Goal: Task Accomplishment & Management: Manage account settings

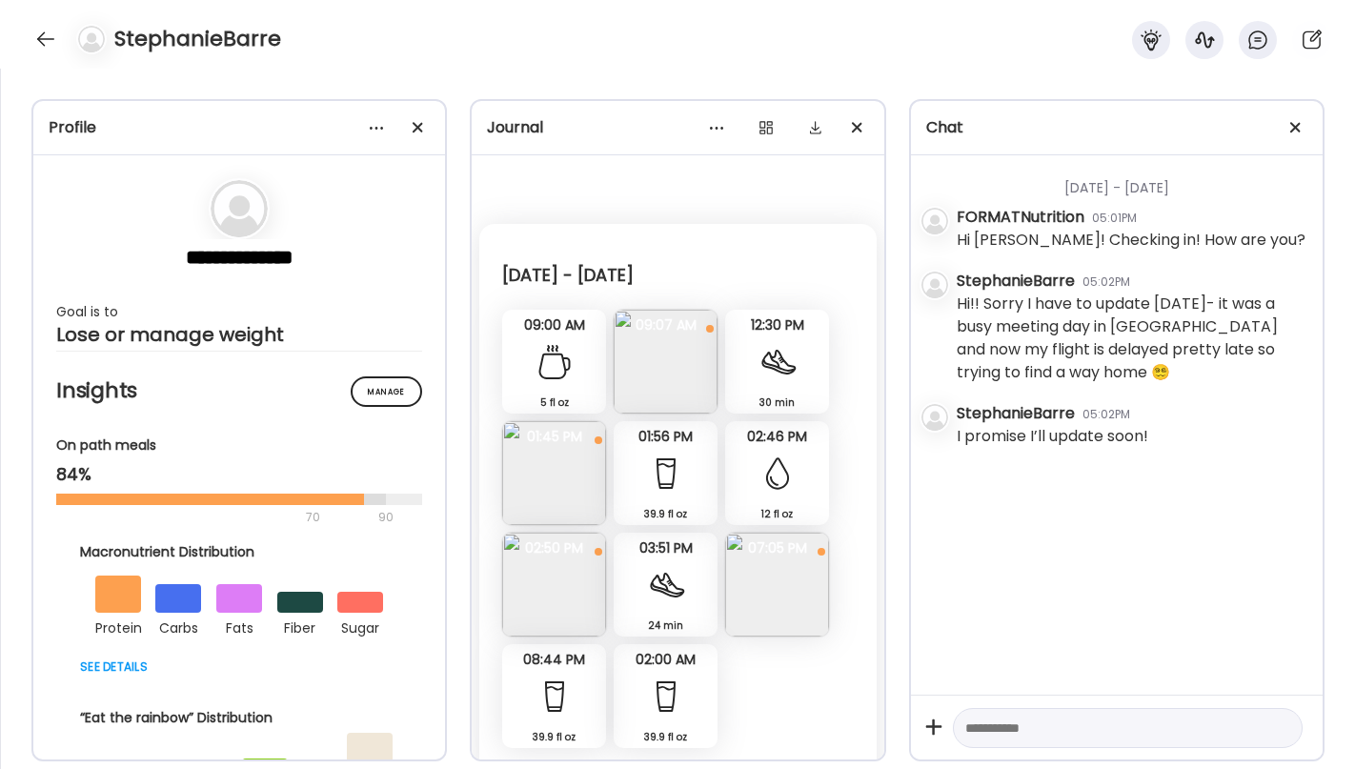
scroll to position [25, 0]
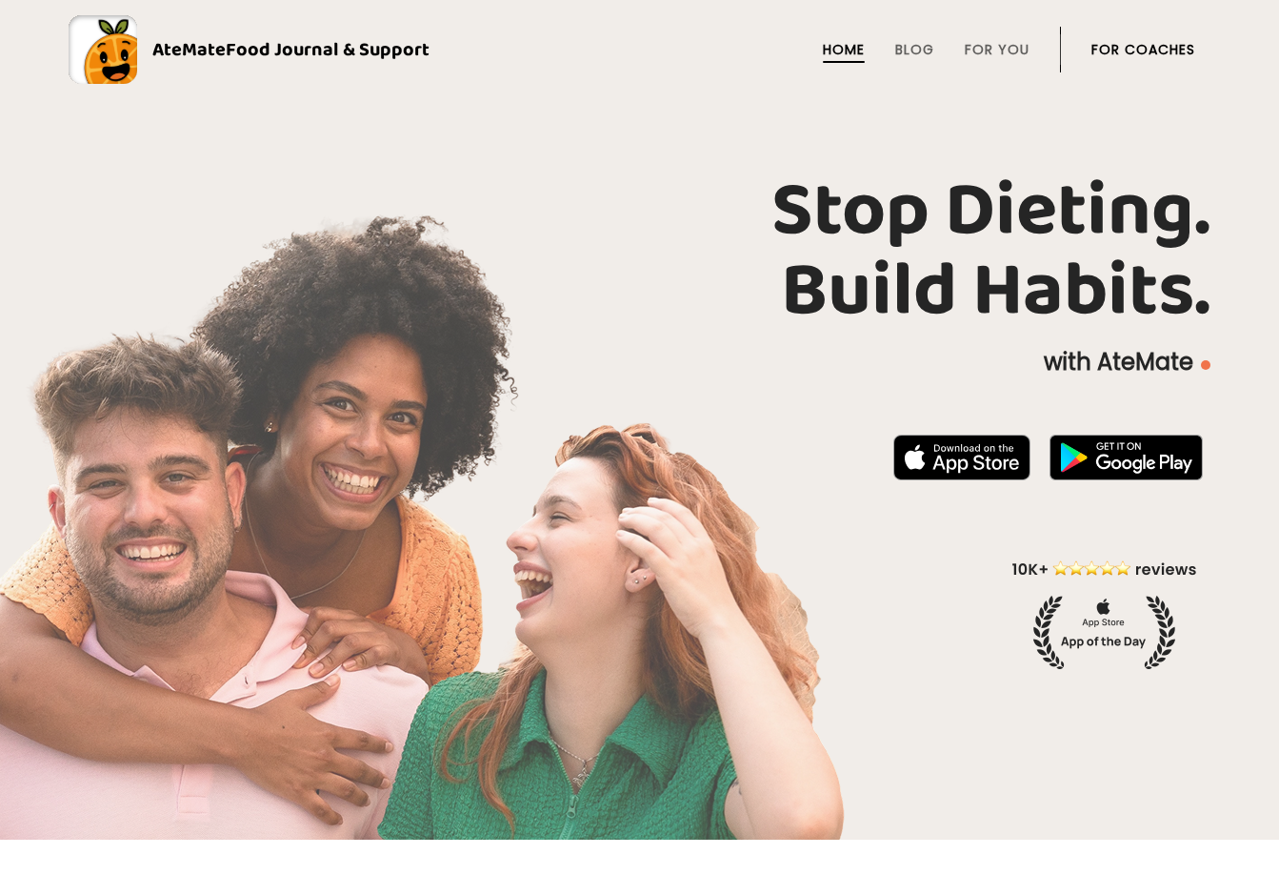
click at [903, 50] on link "For Coaches" at bounding box center [1144, 49] width 104 height 15
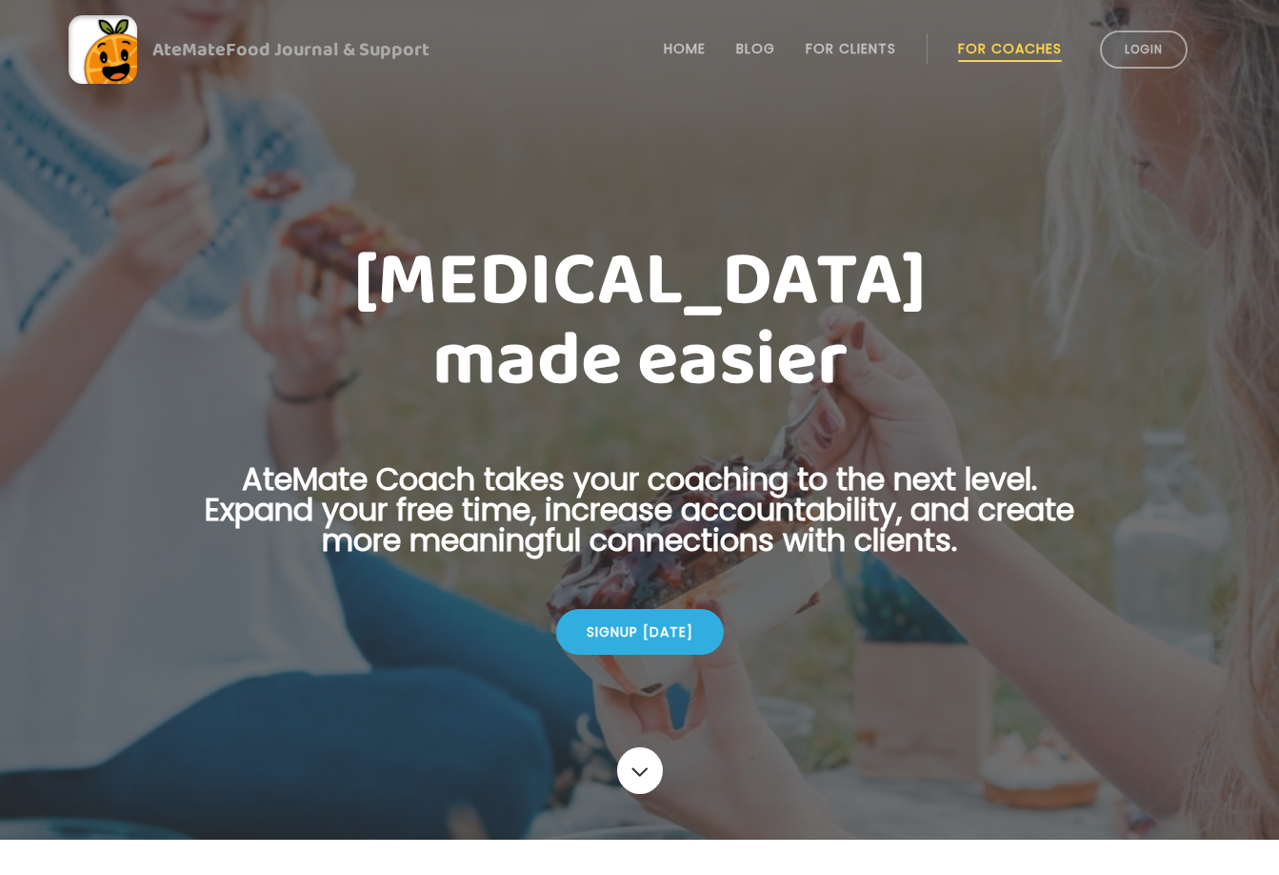
click at [1126, 50] on link "Login" at bounding box center [1144, 49] width 88 height 38
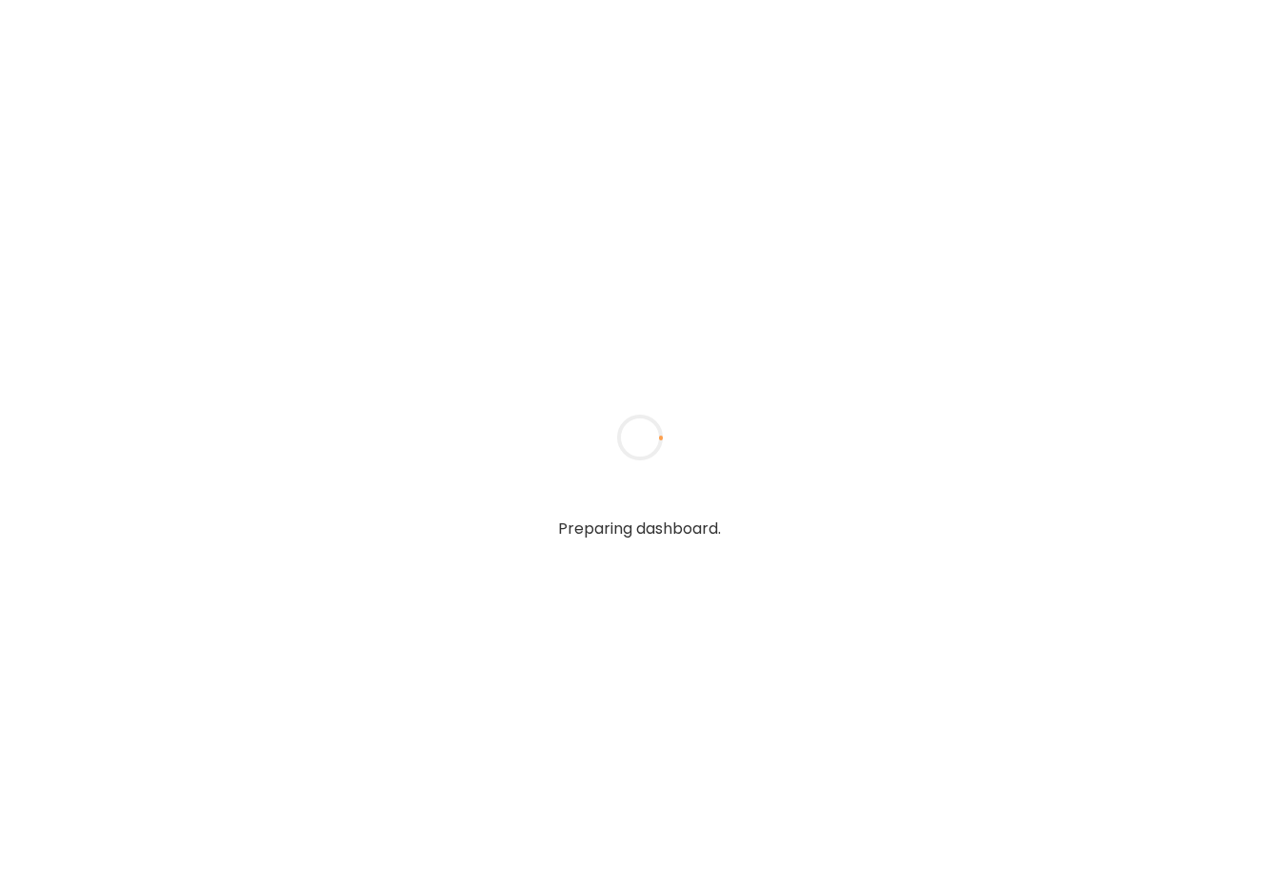
type input "**********"
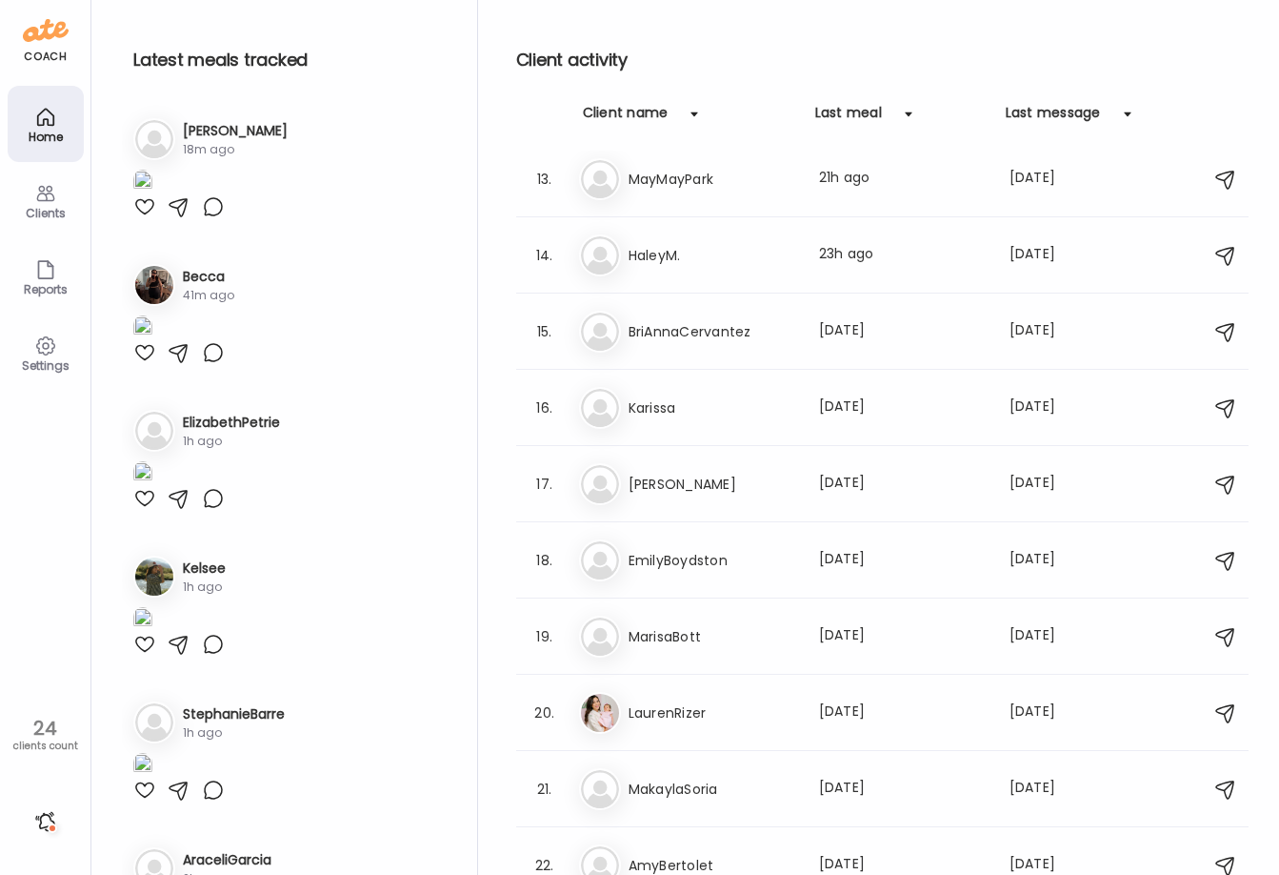
scroll to position [958, 0]
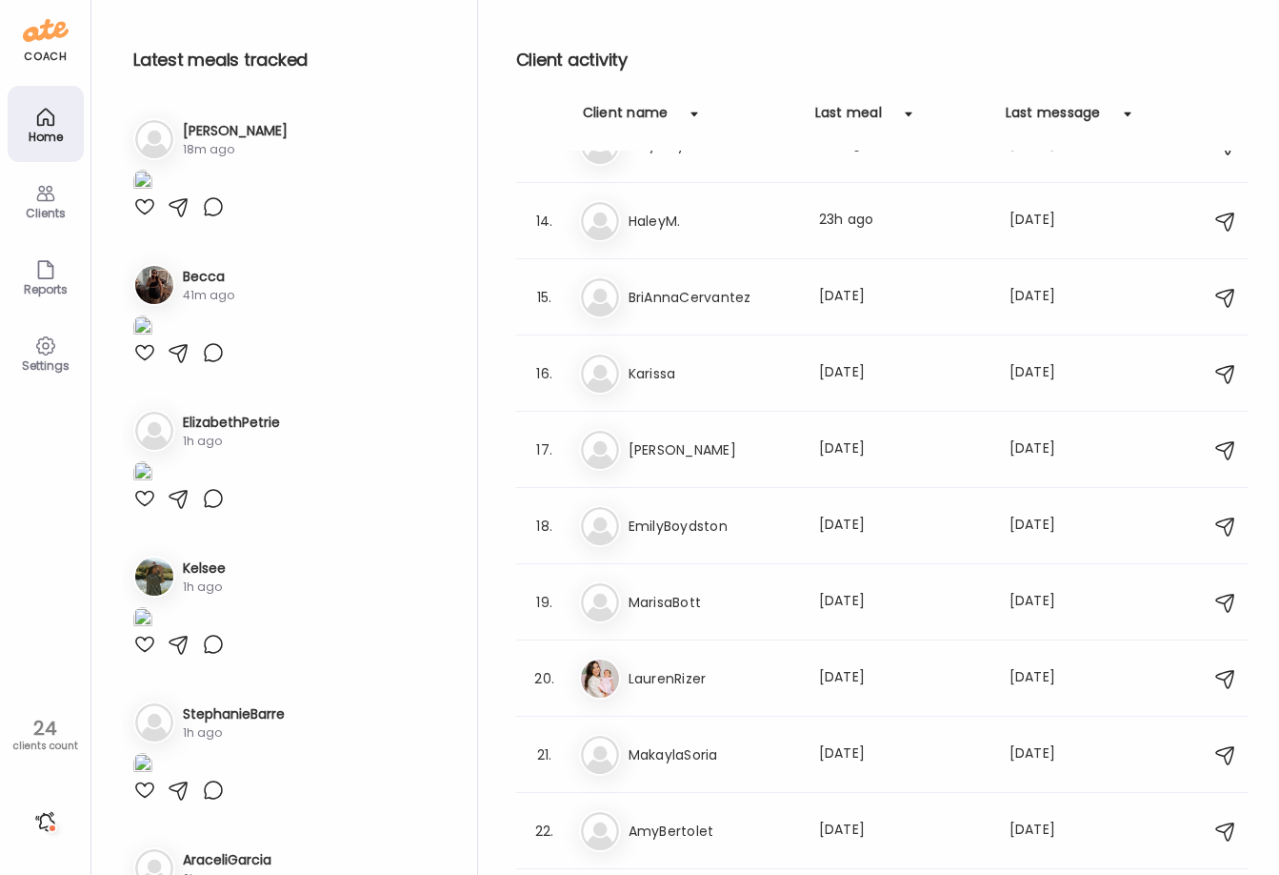
click at [691, 477] on div "17. La Laney Last meal: 1d ago Last message: 23d ago You: It's Monday :) lets r…" at bounding box center [882, 450] width 733 height 76
click at [639, 465] on div "La Laney Last meal: 1d ago Last message: 23d ago You: It's Monday :) lets reset." at bounding box center [885, 450] width 613 height 42
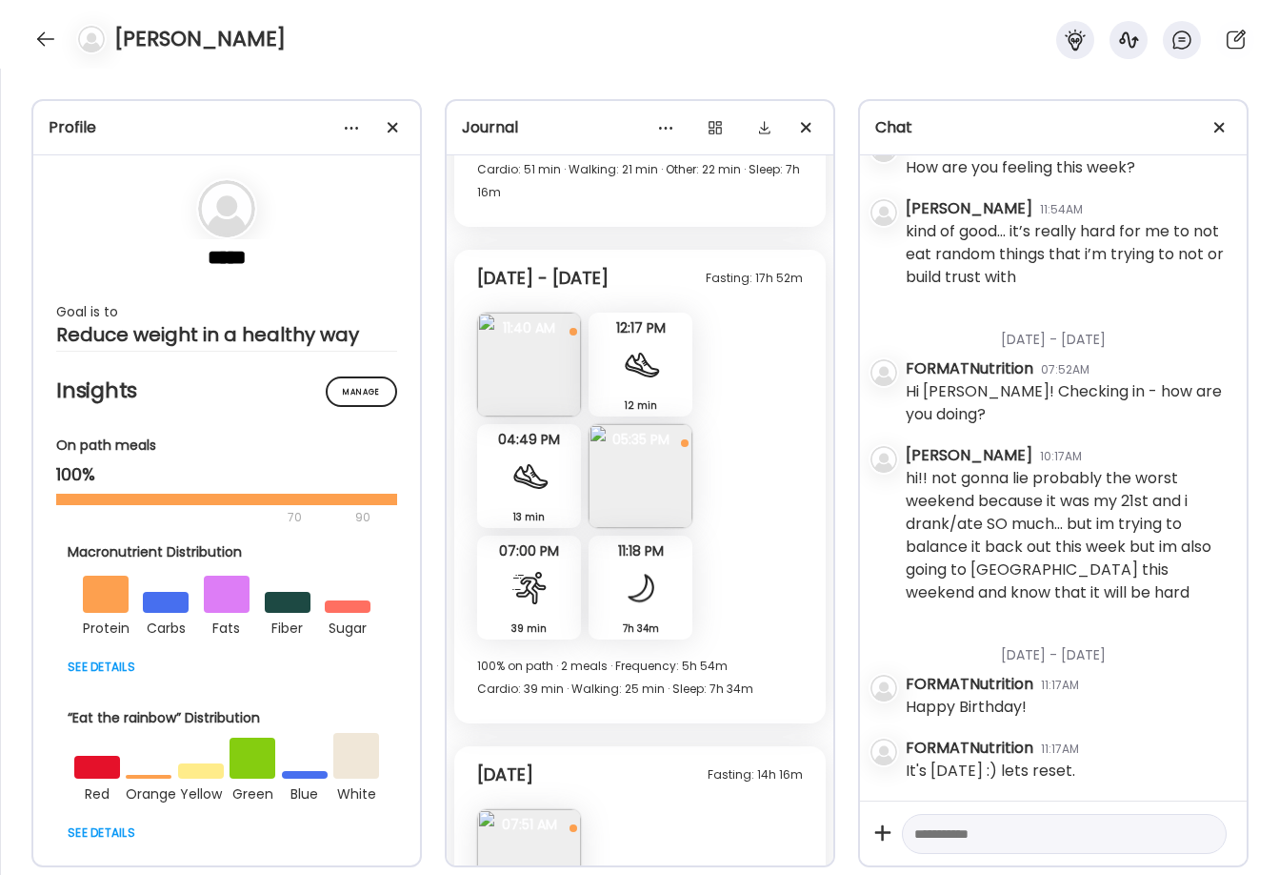
scroll to position [9148, 0]
click at [541, 357] on img at bounding box center [529, 366] width 104 height 104
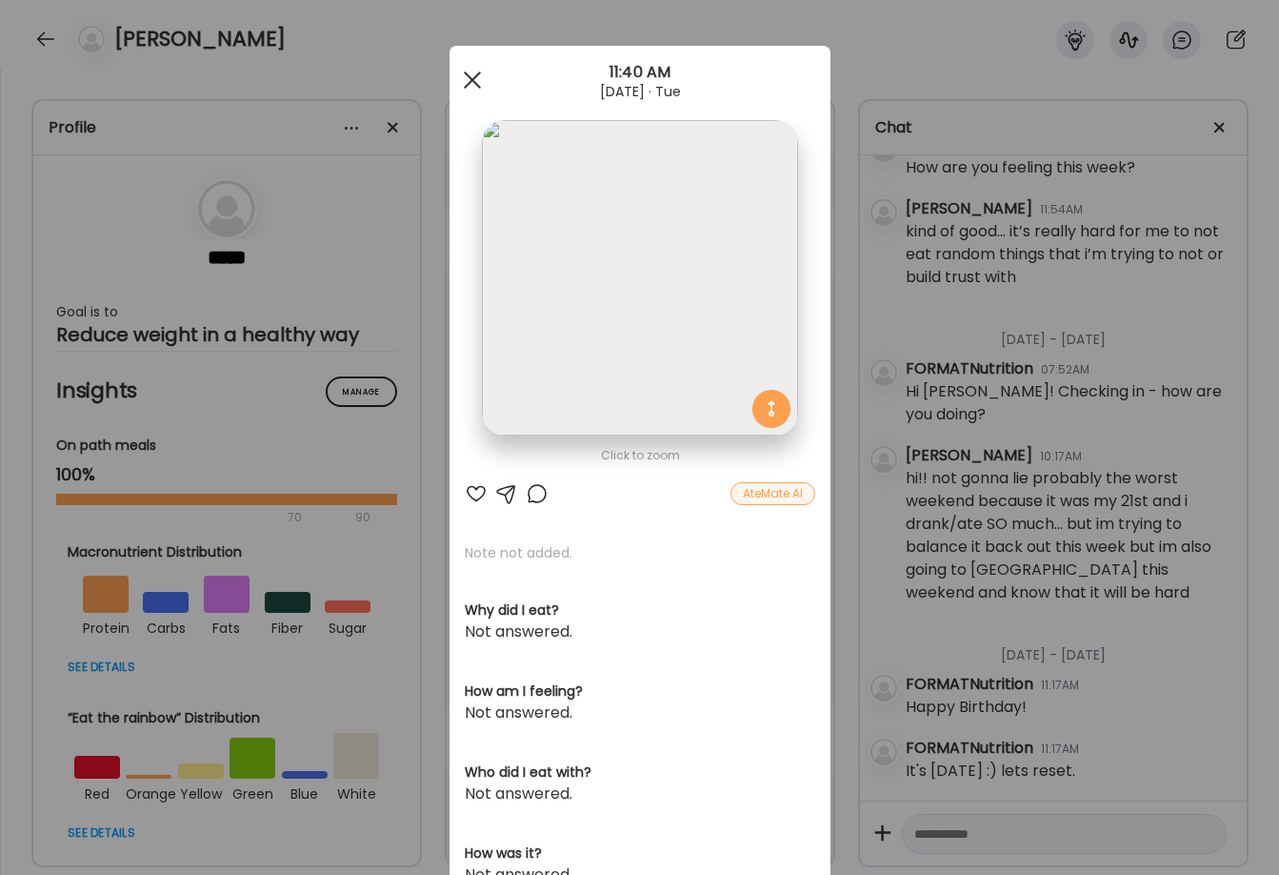
click at [465, 85] on span at bounding box center [471, 79] width 17 height 17
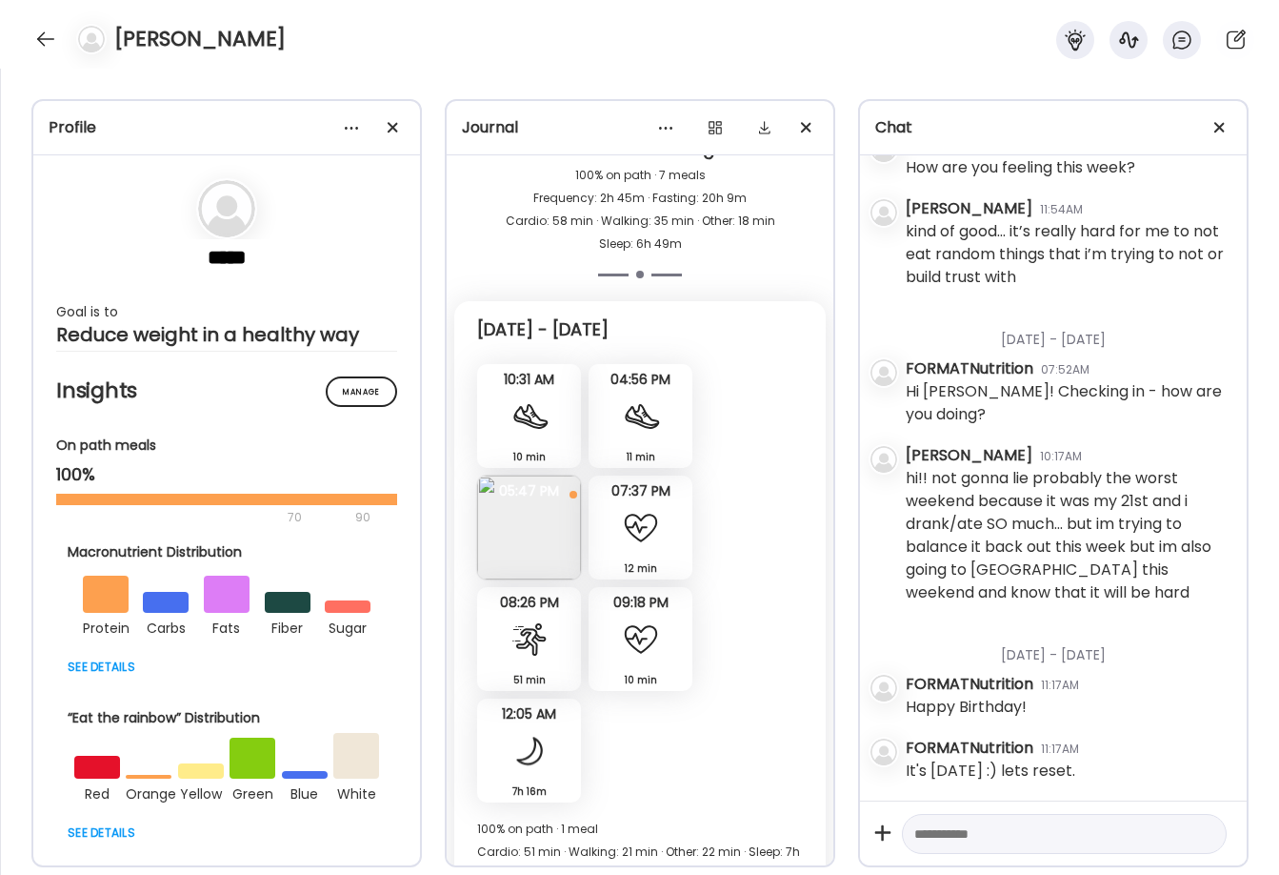
scroll to position [9266, 0]
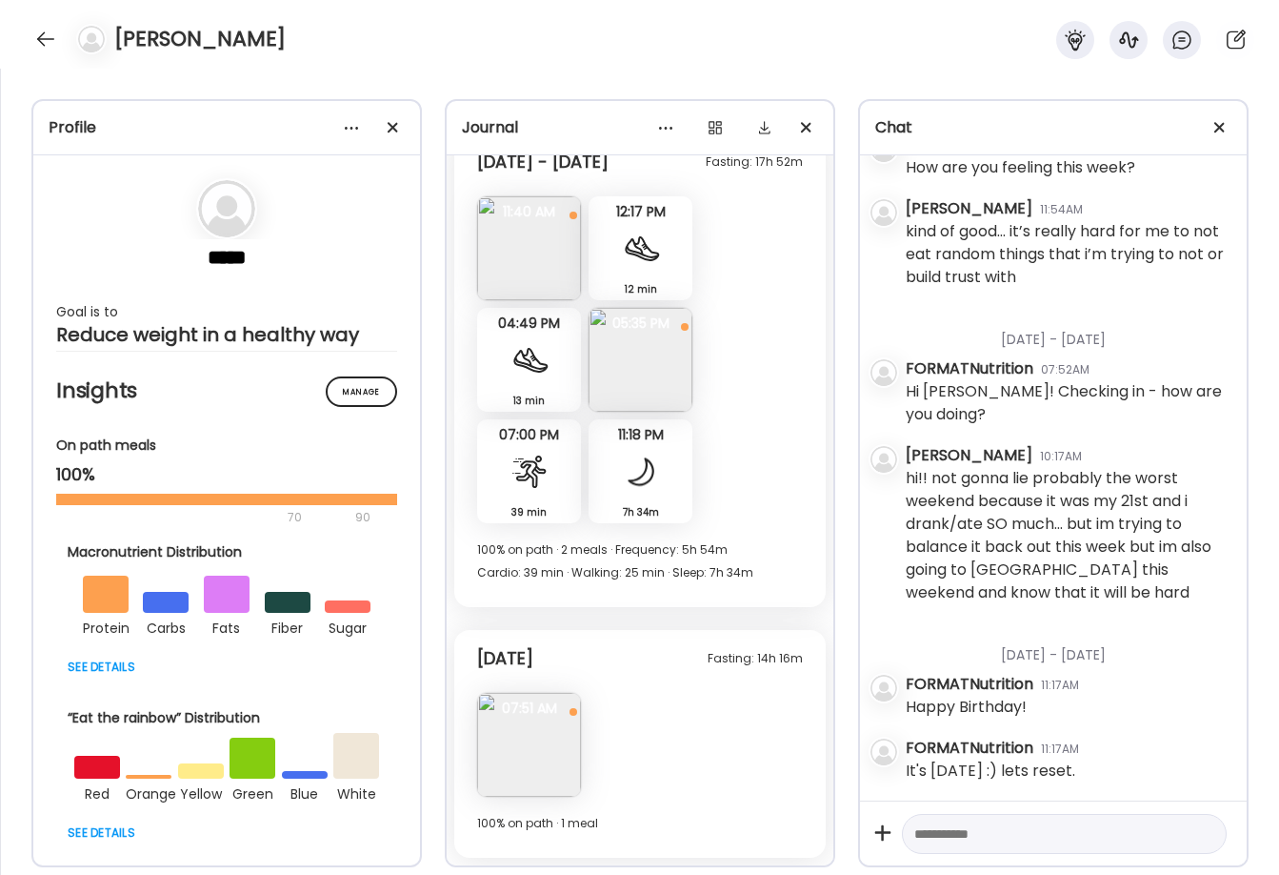
click at [544, 734] on img at bounding box center [529, 745] width 104 height 104
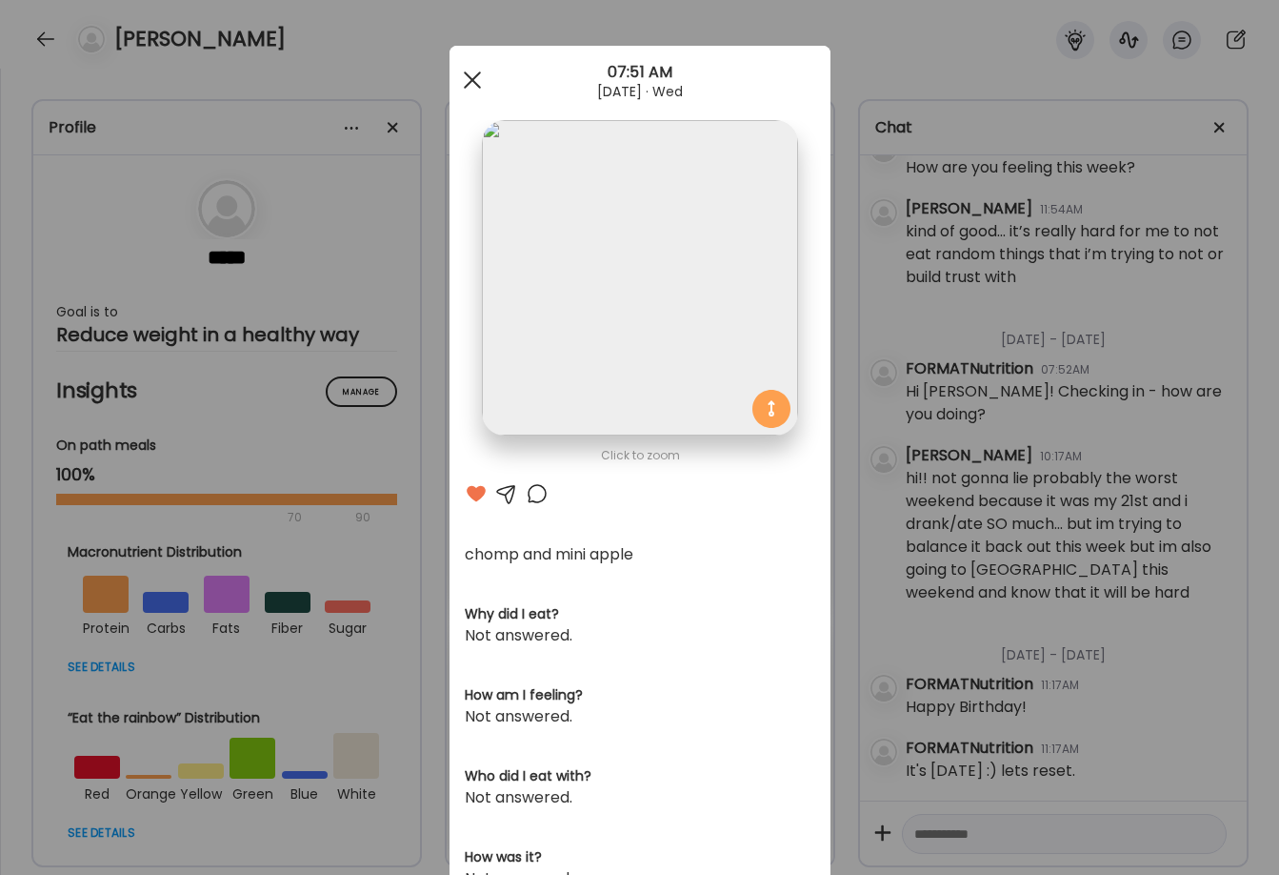
click at [473, 76] on span at bounding box center [471, 79] width 17 height 17
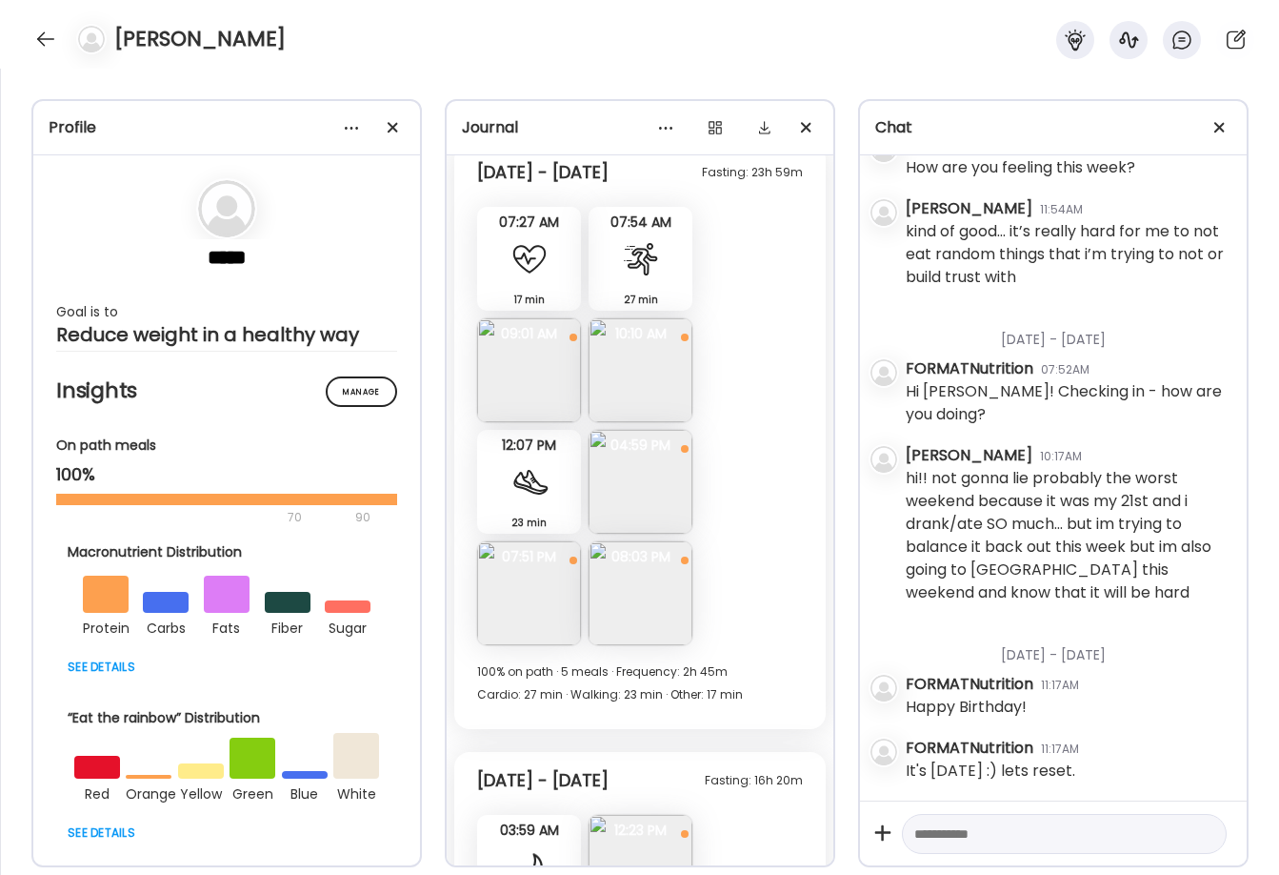
scroll to position [7083, 0]
click at [655, 493] on img at bounding box center [641, 483] width 104 height 104
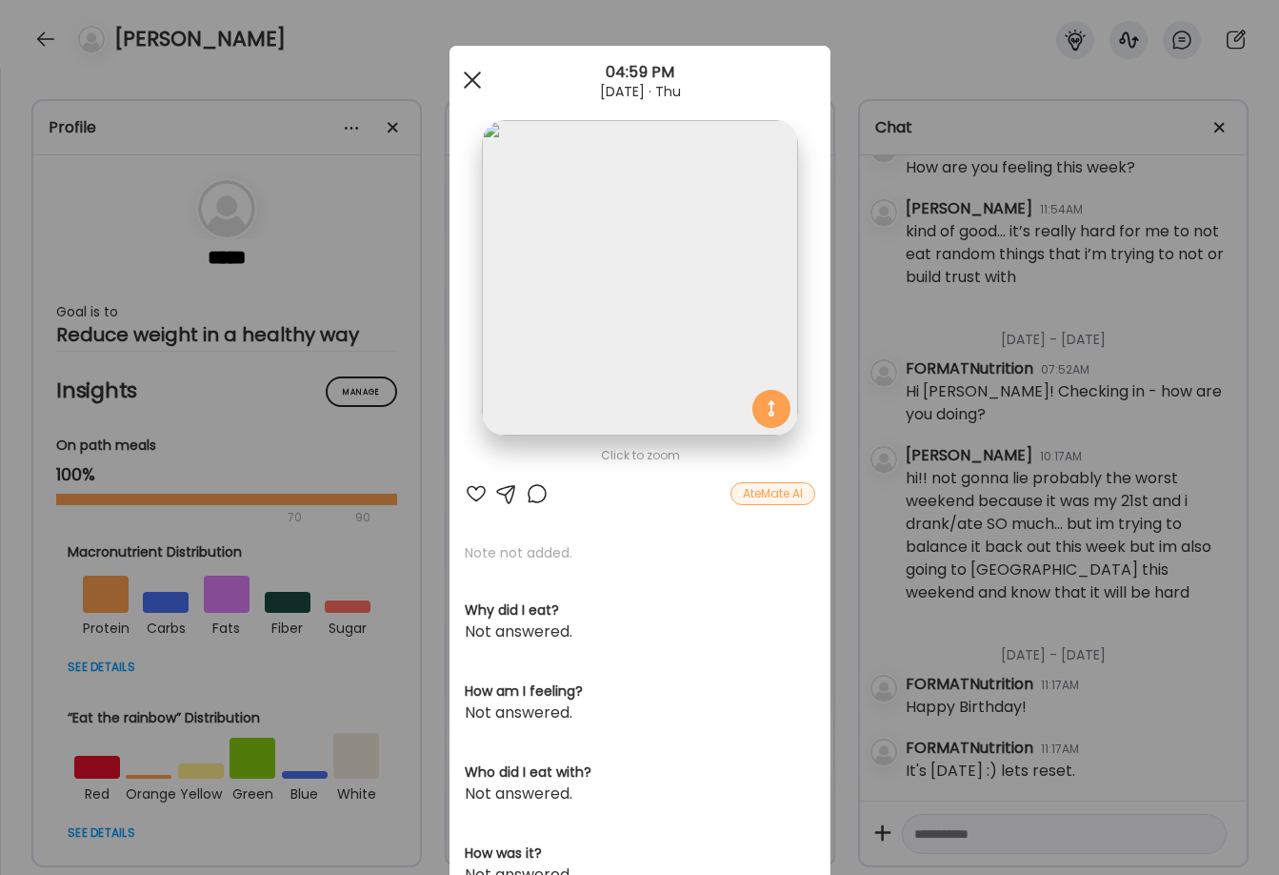
click at [471, 78] on span at bounding box center [471, 79] width 17 height 17
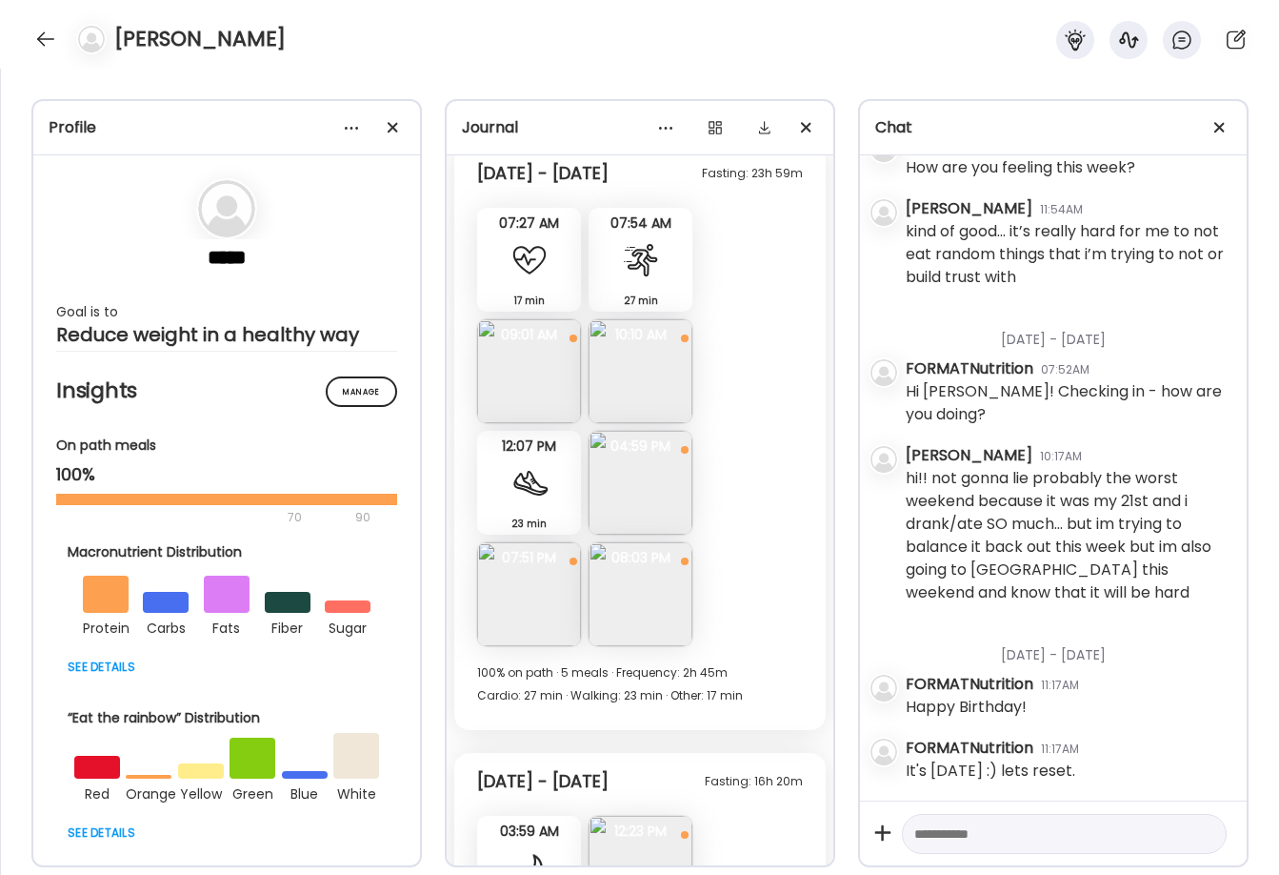
click at [539, 624] on img at bounding box center [529, 594] width 104 height 104
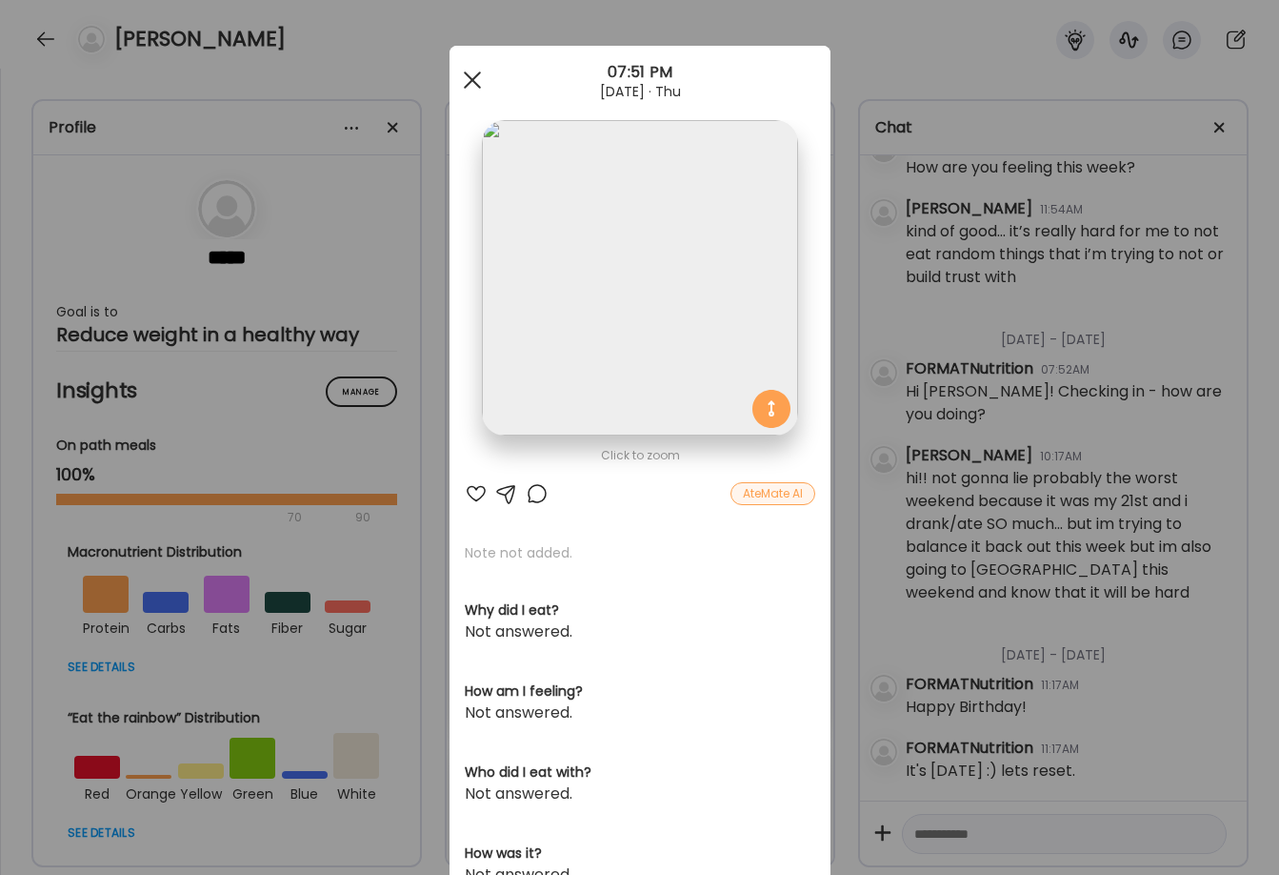
click at [479, 88] on span at bounding box center [471, 79] width 17 height 17
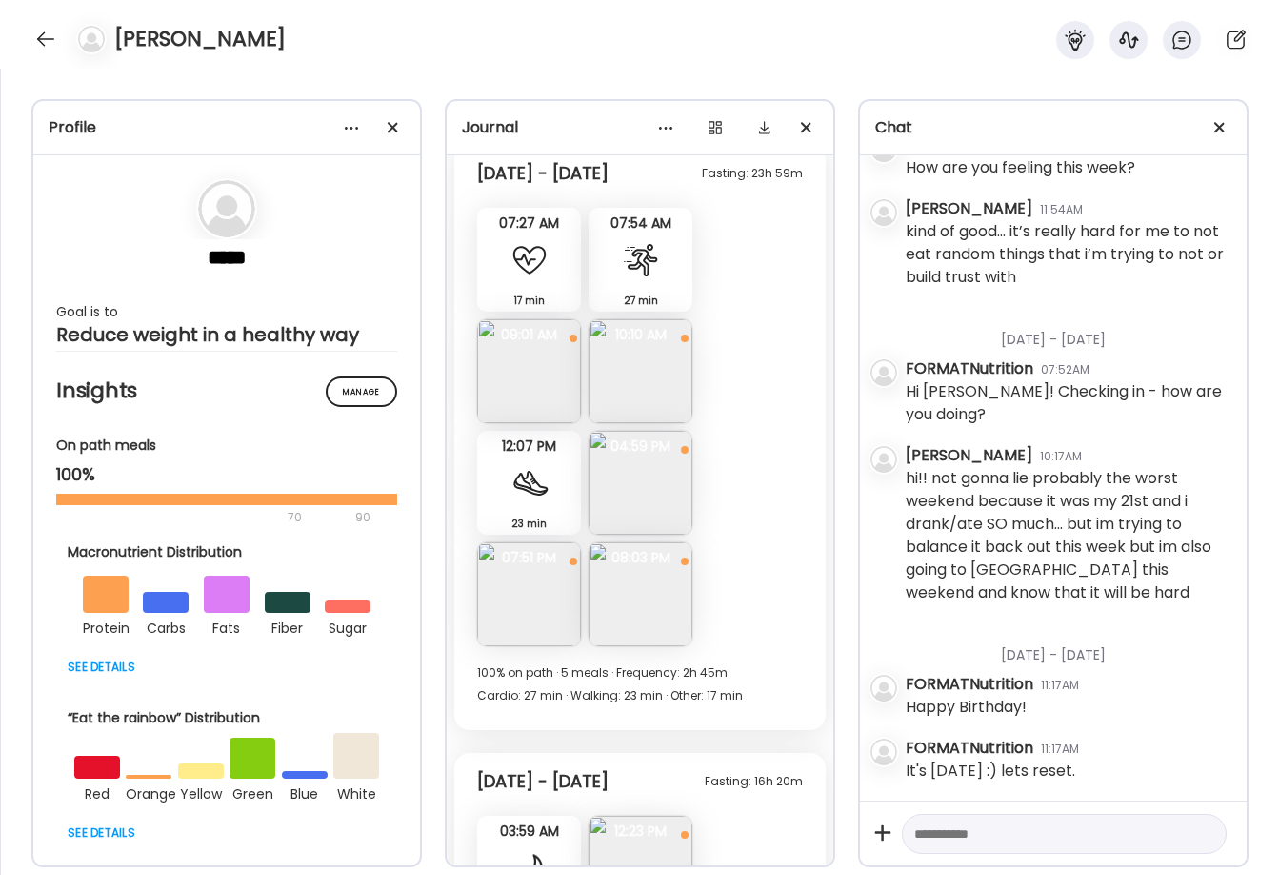
click at [647, 620] on img at bounding box center [641, 594] width 104 height 104
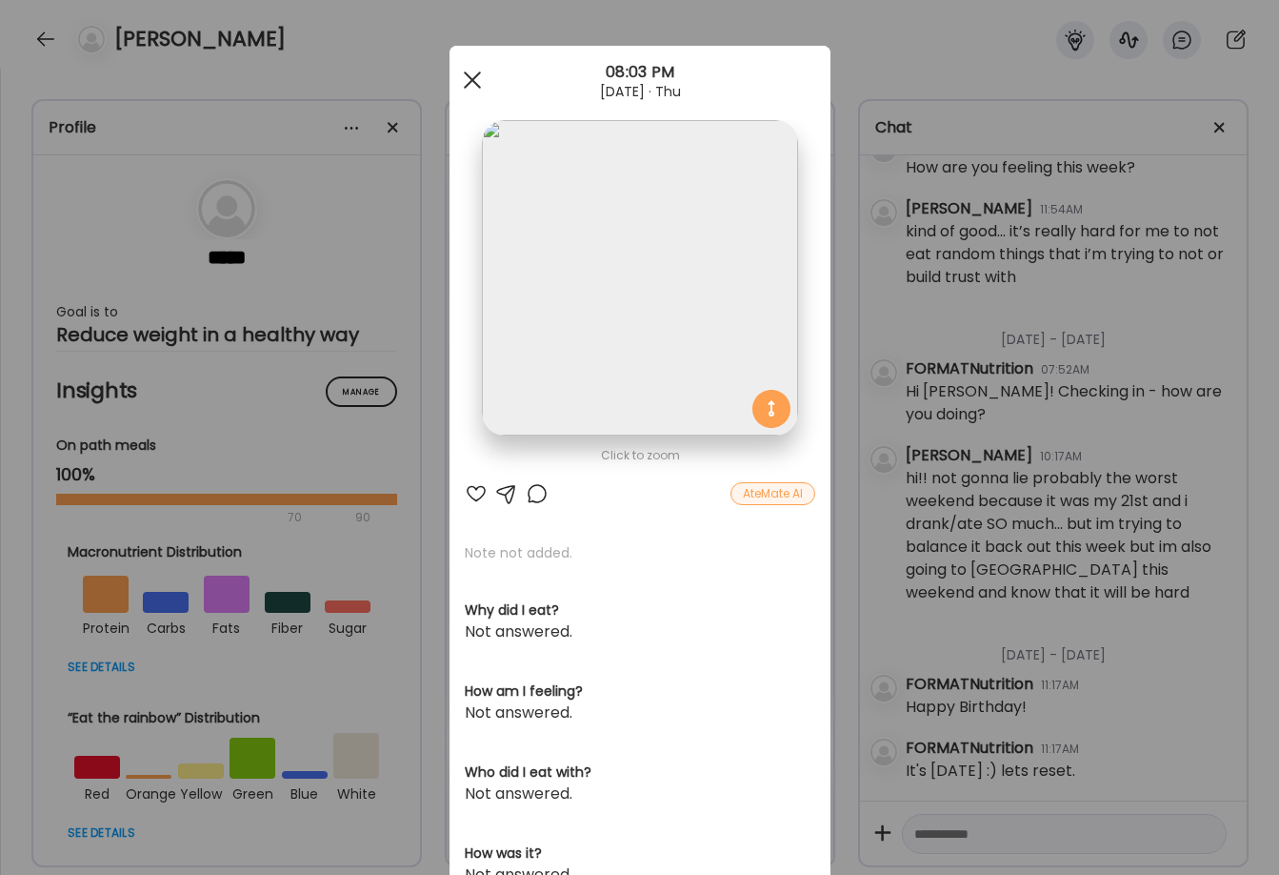
click at [468, 91] on div at bounding box center [472, 80] width 38 height 38
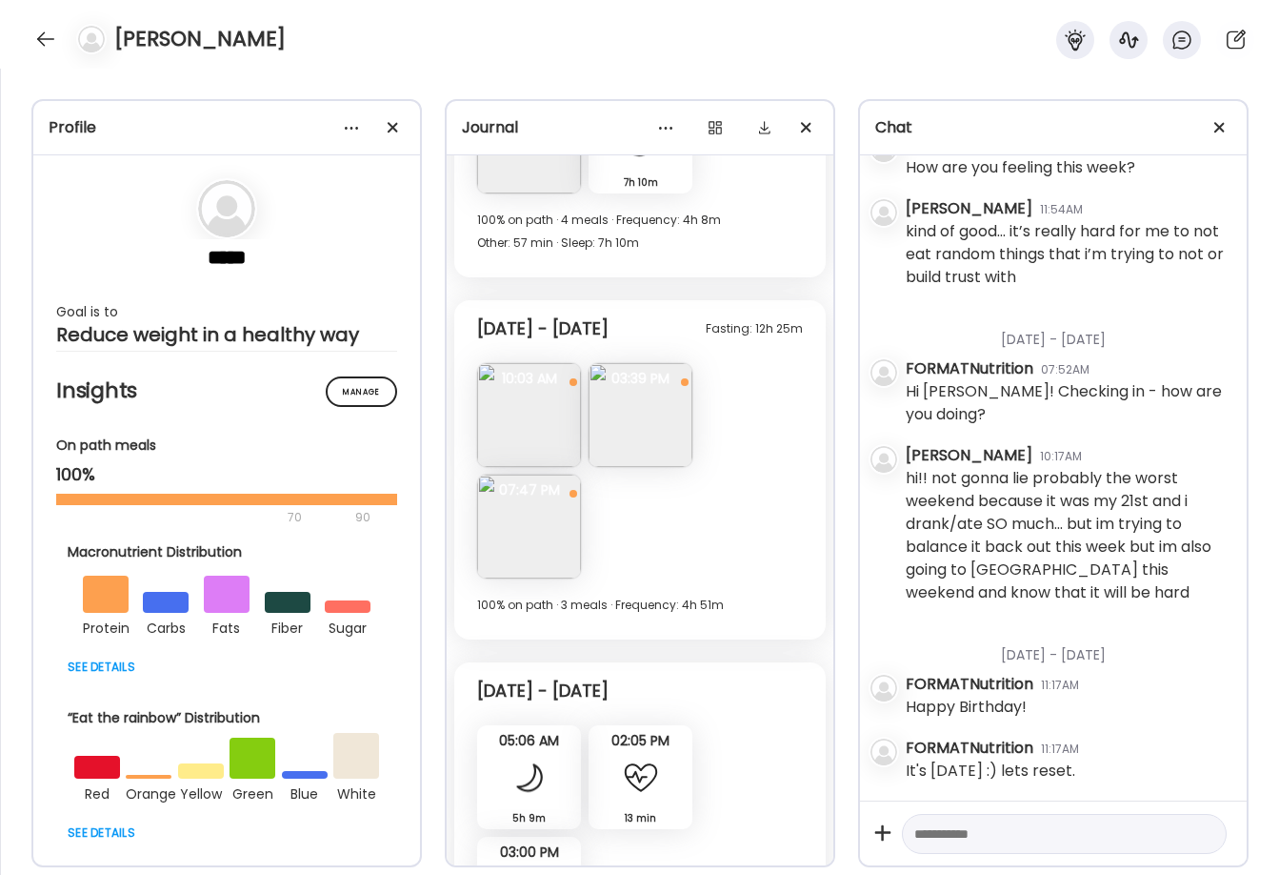
scroll to position [4186, 0]
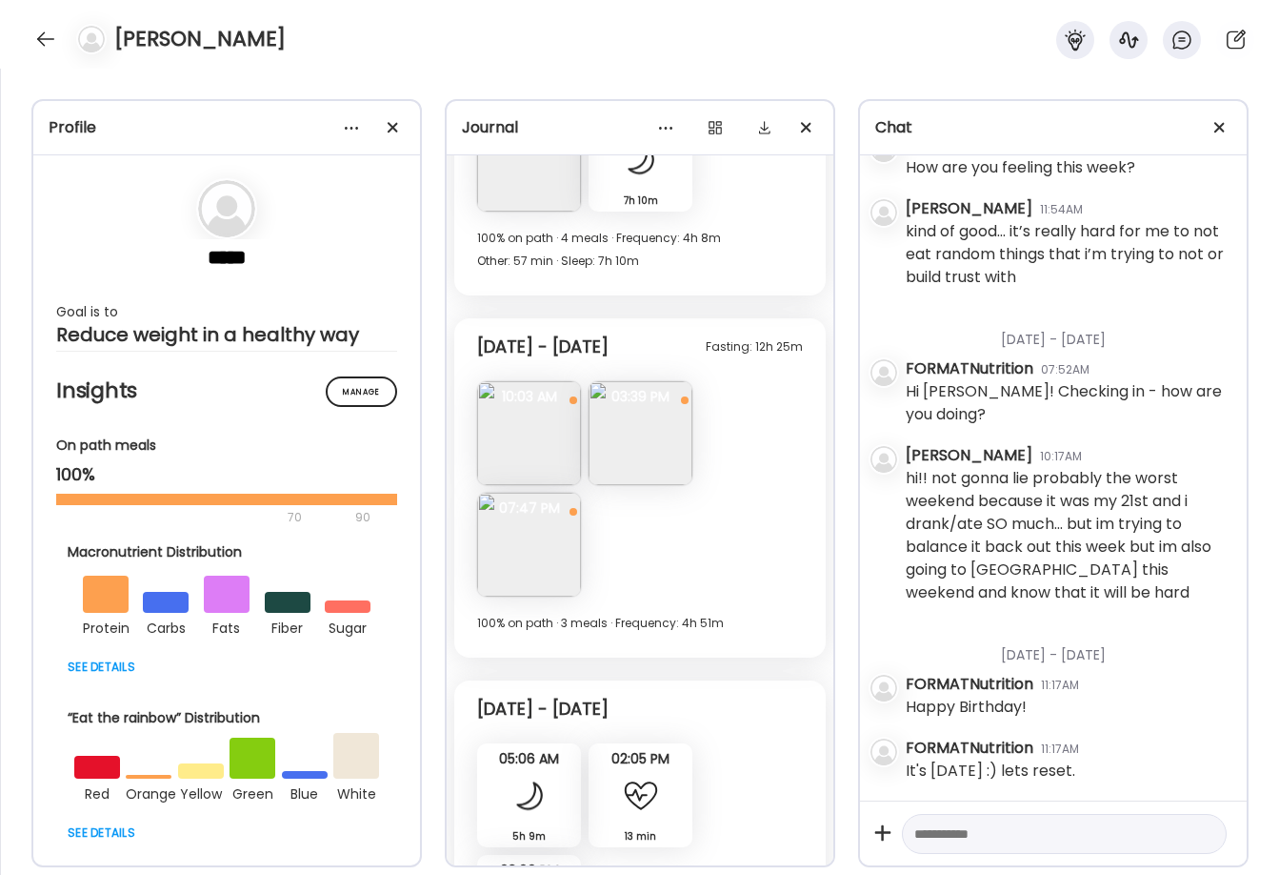
click at [531, 448] on img at bounding box center [529, 433] width 104 height 104
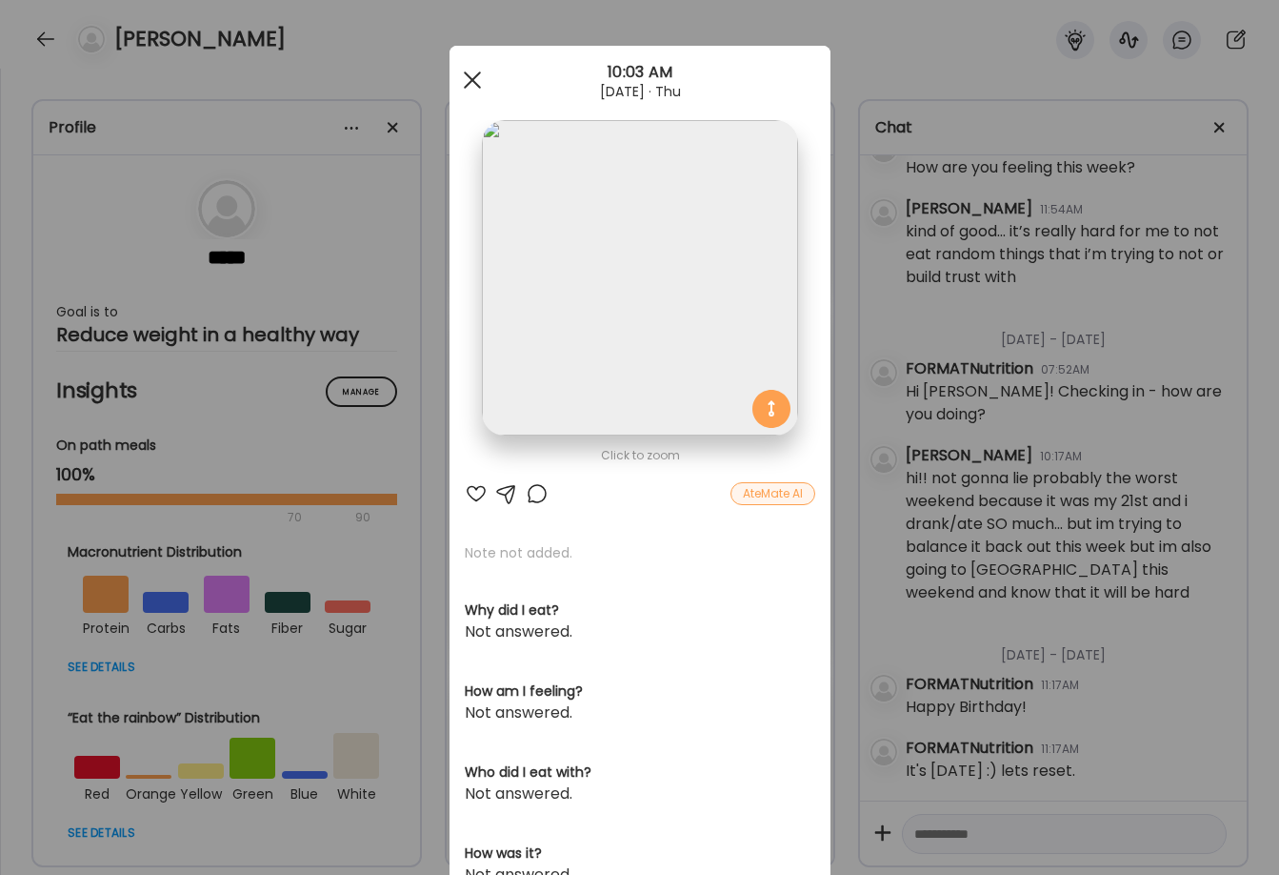
click at [472, 75] on div at bounding box center [472, 80] width 38 height 38
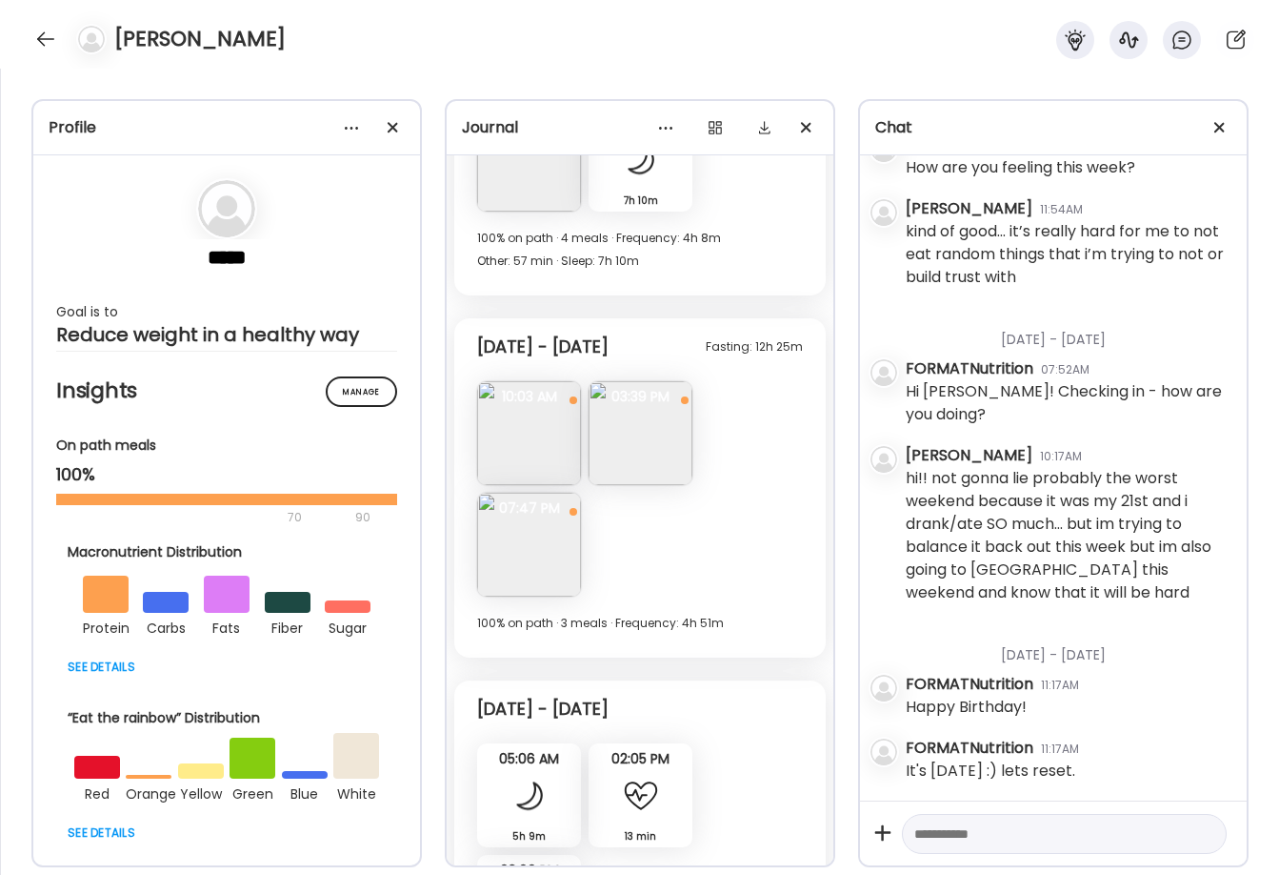
click at [664, 485] on div "Fasting: 12h 25m Thursday - Sep 18 Note not added Questions not answered 10:03 …" at bounding box center [640, 487] width 372 height 339
click at [646, 433] on img at bounding box center [641, 433] width 104 height 104
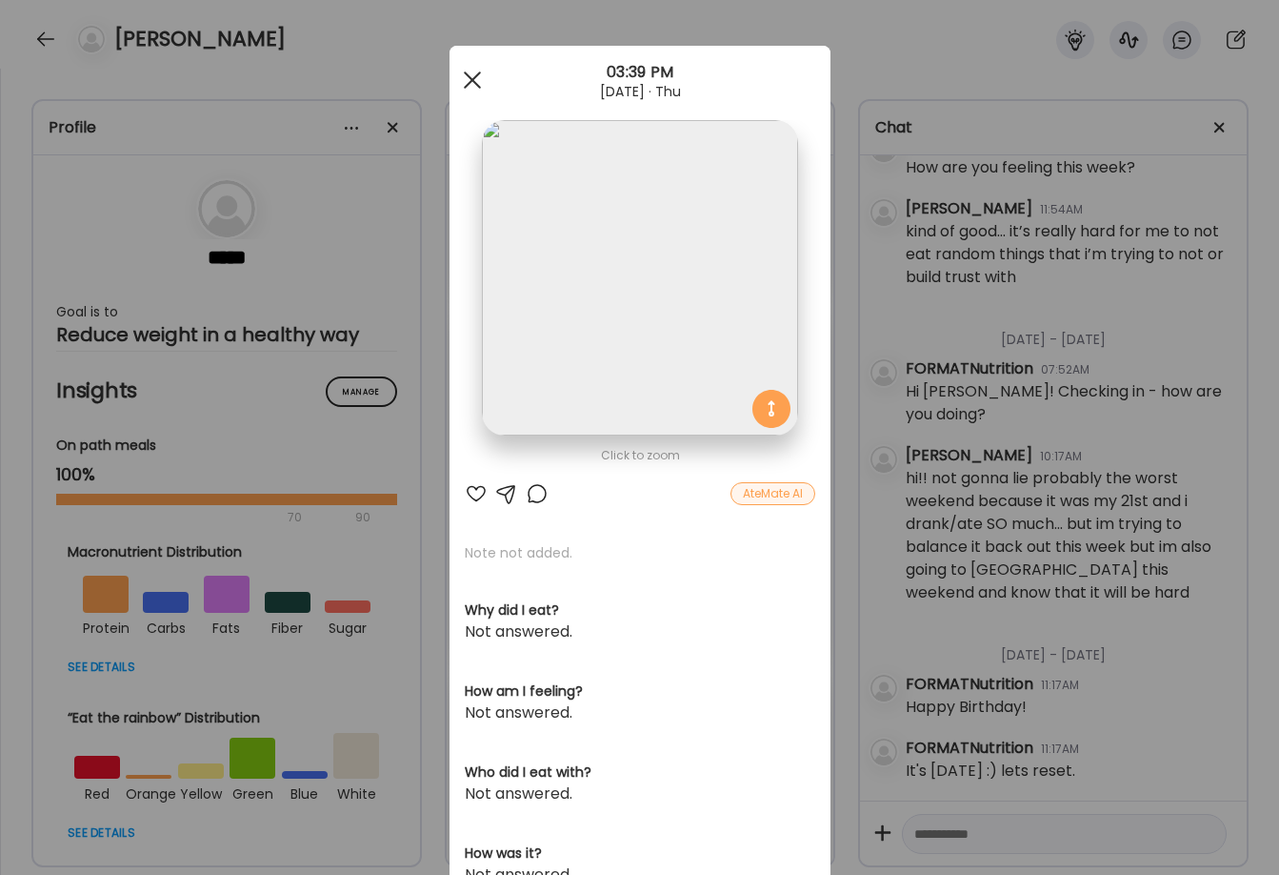
click at [483, 88] on div at bounding box center [472, 80] width 38 height 38
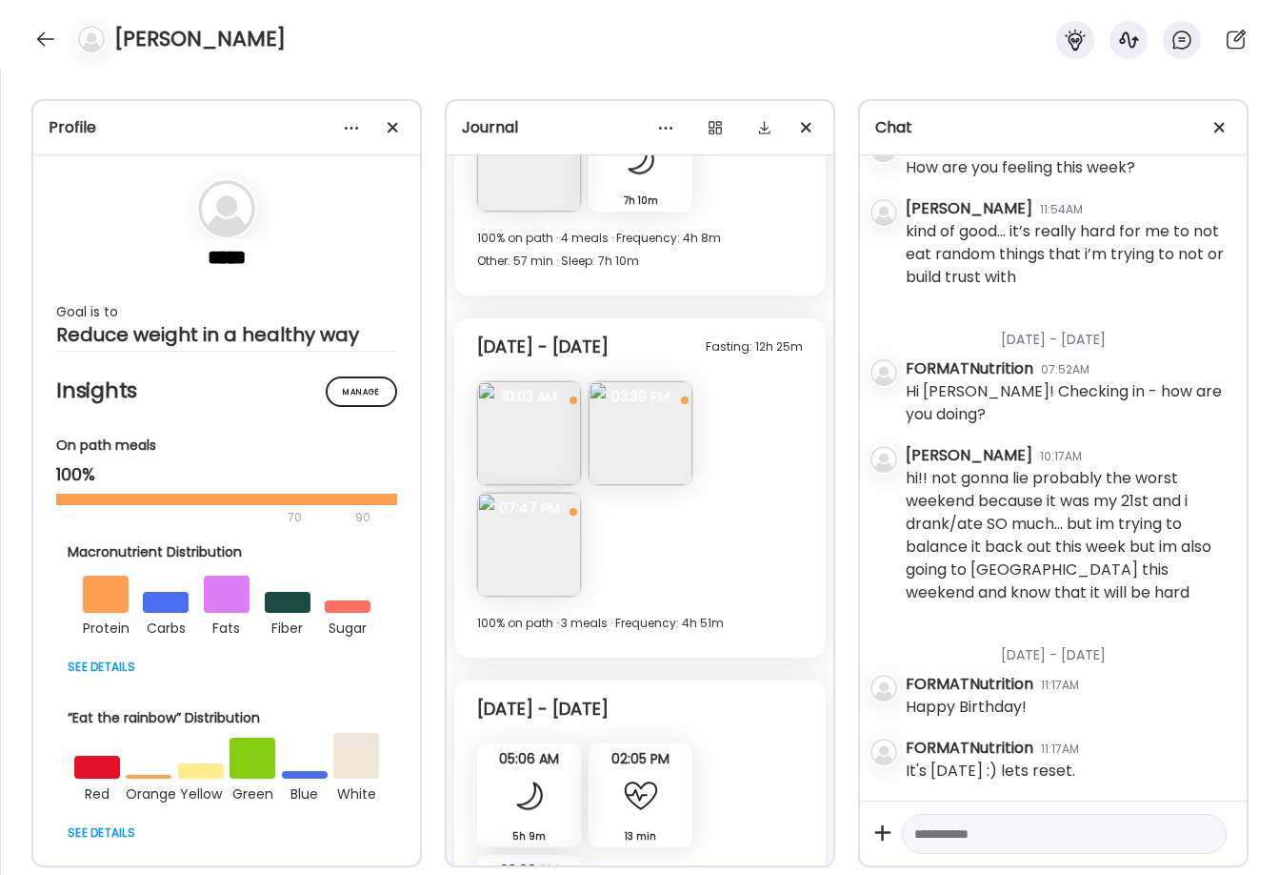
click at [657, 432] on img at bounding box center [641, 433] width 104 height 104
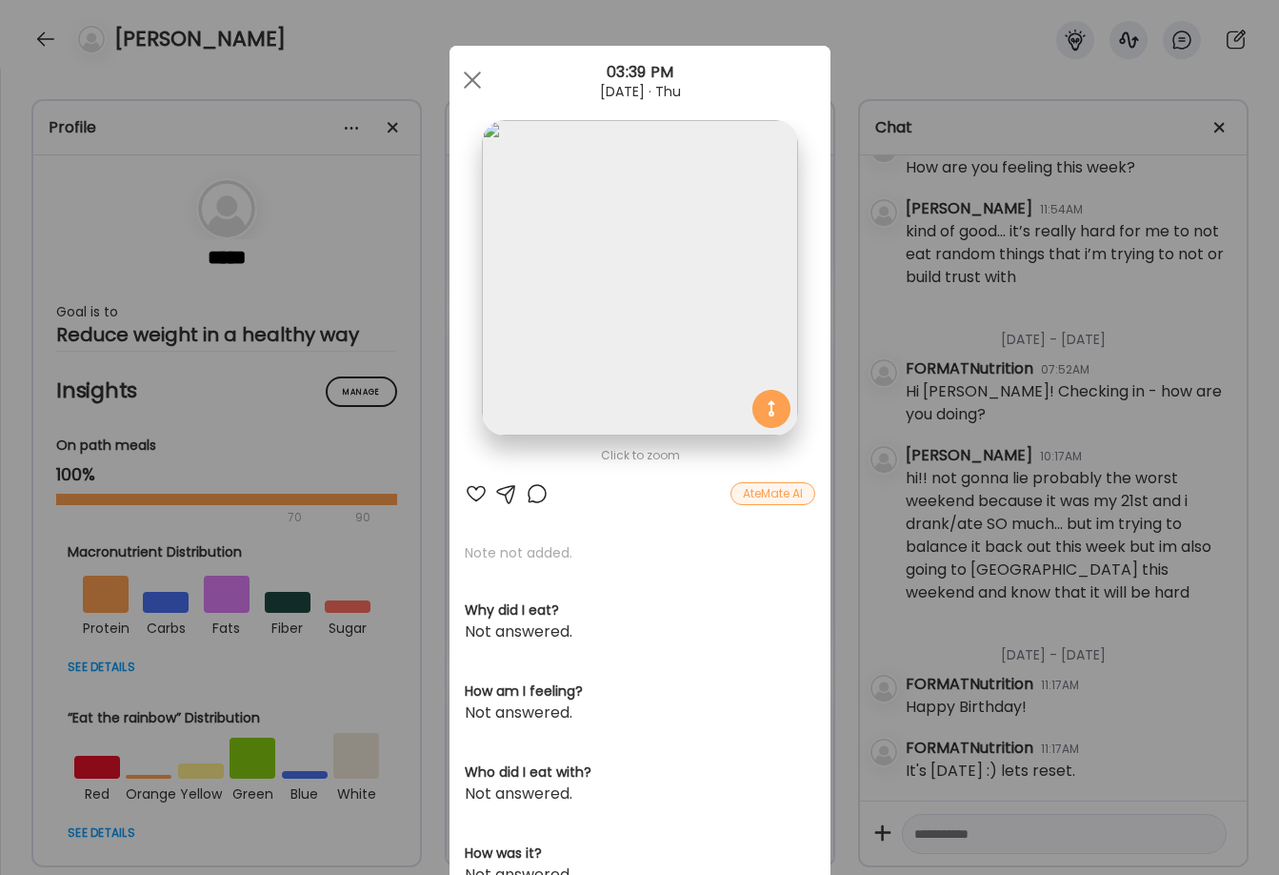
scroll to position [1332, 0]
